Goal: Find specific page/section: Find specific page/section

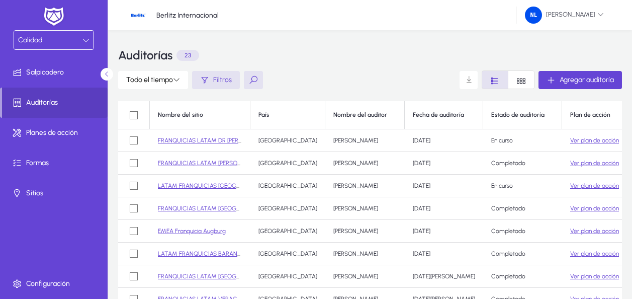
click at [209, 139] on link "FRANQUICIAS LATAM DR [PERSON_NAME]" at bounding box center [215, 140] width 114 height 7
click at [200, 164] on link "FRANQUICIAS LATAM [PERSON_NAME][GEOGRAPHIC_DATA][DATE]" at bounding box center [249, 162] width 182 height 7
